Goal: Information Seeking & Learning: Learn about a topic

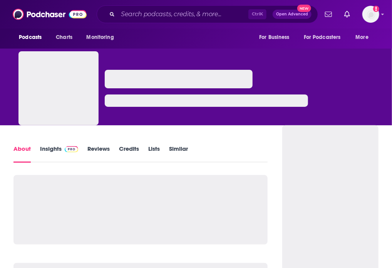
click at [59, 148] on link "Insights" at bounding box center [59, 154] width 38 height 18
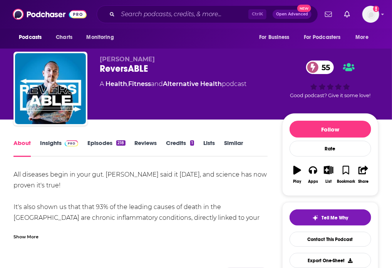
click at [55, 157] on link "Insights" at bounding box center [59, 148] width 38 height 18
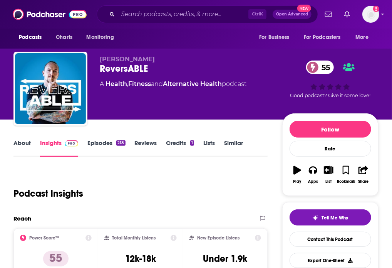
scroll to position [128, 0]
